Goal: Task Accomplishment & Management: Manage account settings

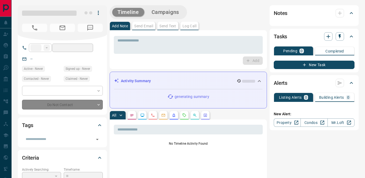
type input "**"
type input "**********"
type input "*"
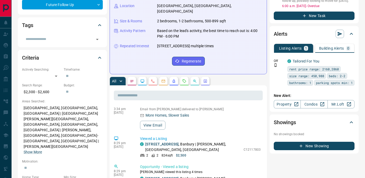
scroll to position [7, 0]
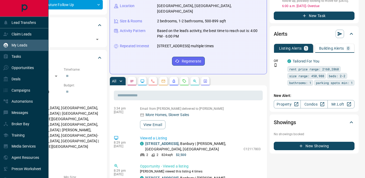
click at [18, 48] on div "My Leads" at bounding box center [15, 45] width 24 height 9
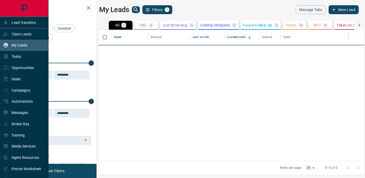
scroll to position [131, 266]
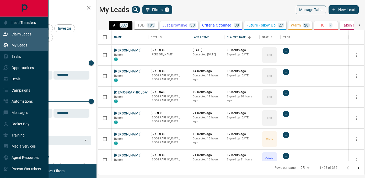
click at [14, 35] on p "Claim Leads" at bounding box center [22, 34] width 20 height 4
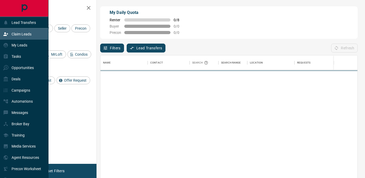
scroll to position [134, 257]
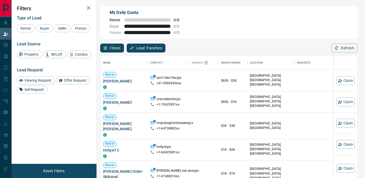
click at [151, 48] on button "Lead Transfers" at bounding box center [146, 48] width 39 height 9
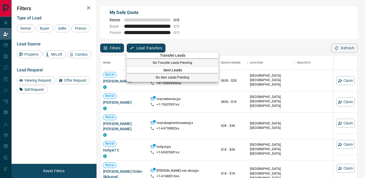
click at [7, 34] on div at bounding box center [182, 89] width 365 height 178
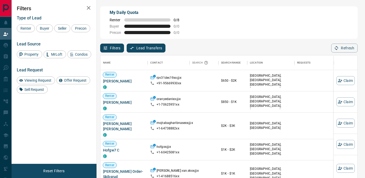
click at [7, 34] on icon at bounding box center [5, 33] width 5 height 3
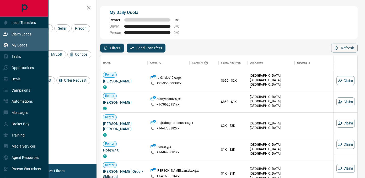
click at [20, 44] on p "My Leads" at bounding box center [20, 45] width 16 height 4
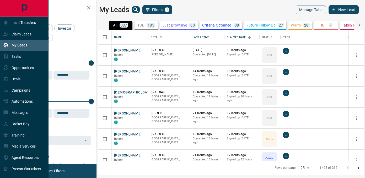
scroll to position [131, 266]
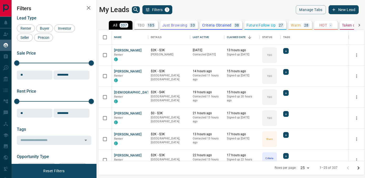
click at [160, 7] on button "Filters 1" at bounding box center [158, 9] width 30 height 9
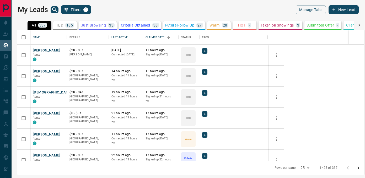
scroll to position [131, 348]
click at [71, 12] on button "Filters 1" at bounding box center [76, 9] width 30 height 9
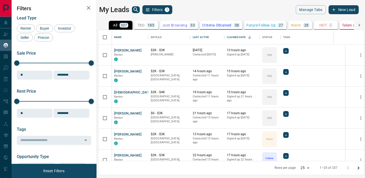
scroll to position [0, 0]
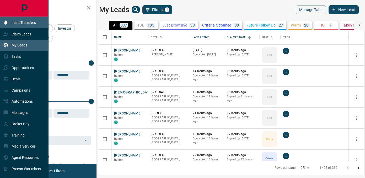
click at [22, 24] on p "Lead Transfers" at bounding box center [24, 22] width 24 height 4
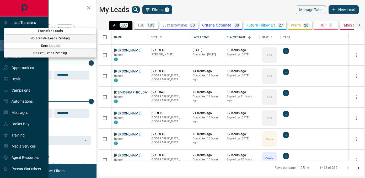
click at [189, 11] on div at bounding box center [182, 89] width 365 height 178
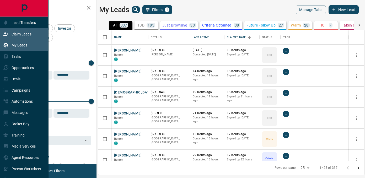
click at [8, 32] on icon at bounding box center [5, 34] width 5 height 5
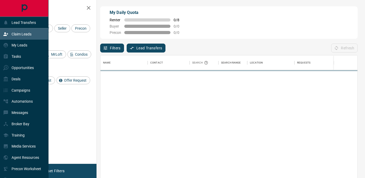
scroll to position [134, 257]
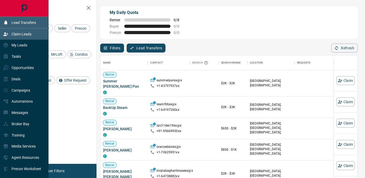
click at [30, 20] on p "Lead Transfers" at bounding box center [24, 22] width 24 height 4
